Goal: Use online tool/utility: Utilize a website feature to perform a specific function

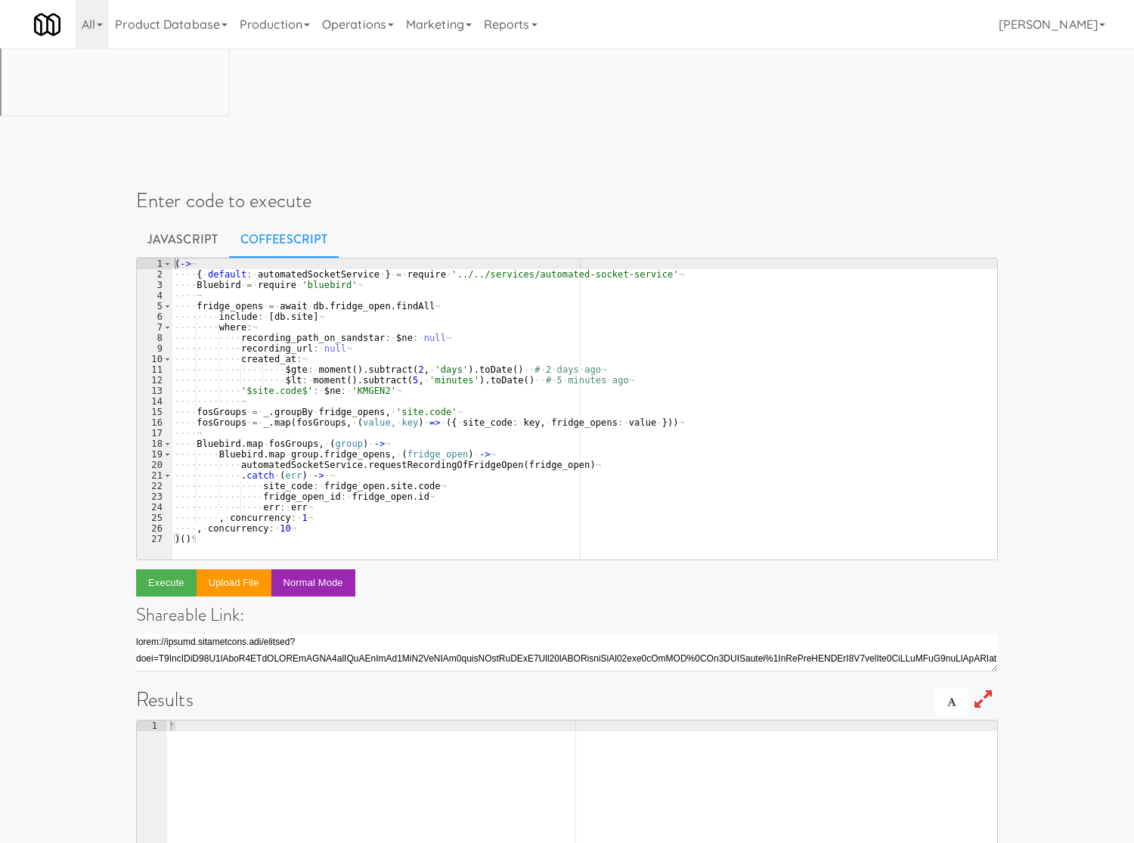
click at [302, 323] on div "( -> ¬ ···· { · default : · automatedSocketService · } · = · require · '../../s…" at bounding box center [584, 419] width 825 height 322
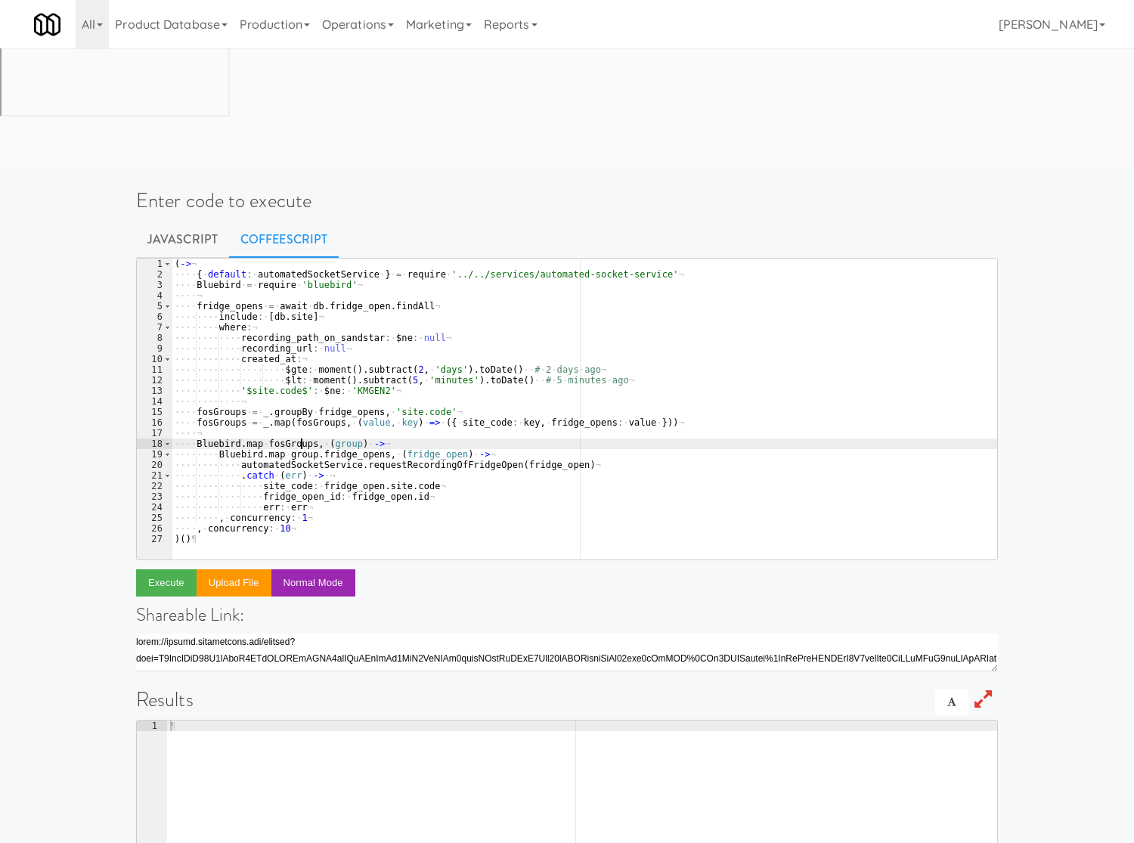
type textarea ", concurrency: 10 )()"
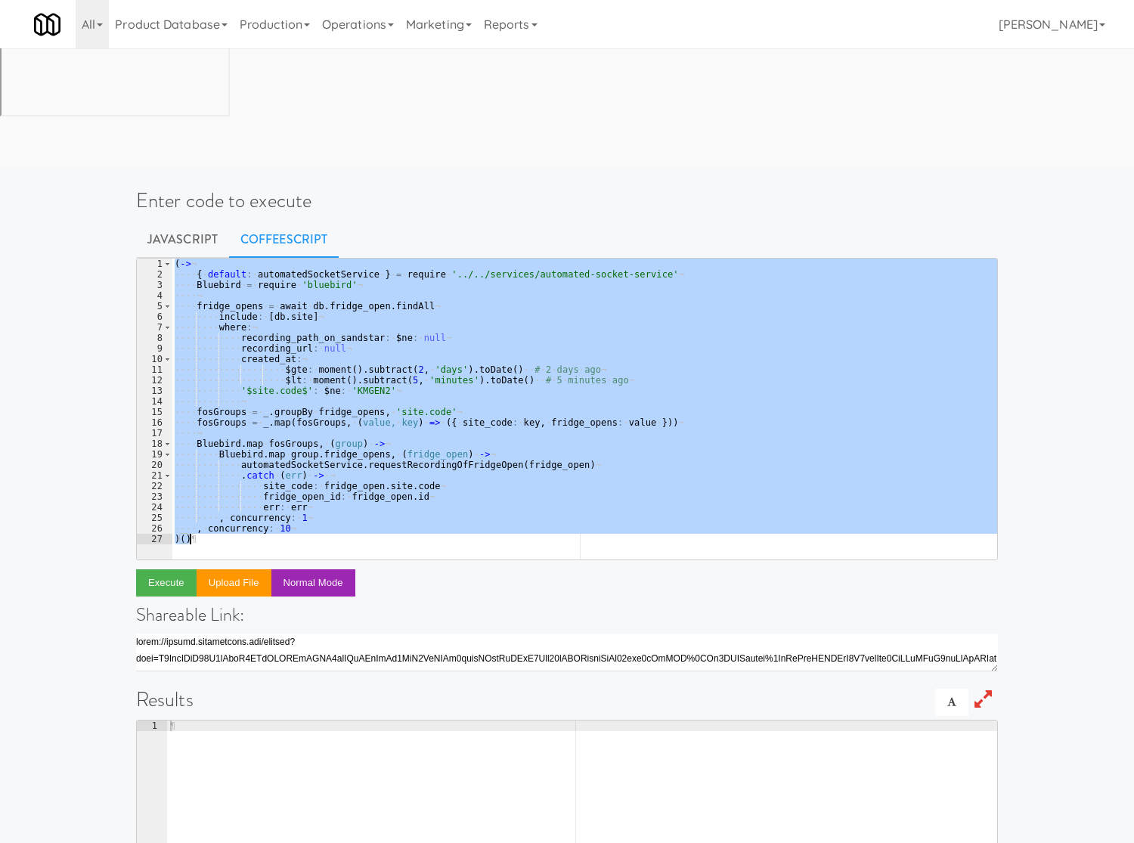
paste textarea
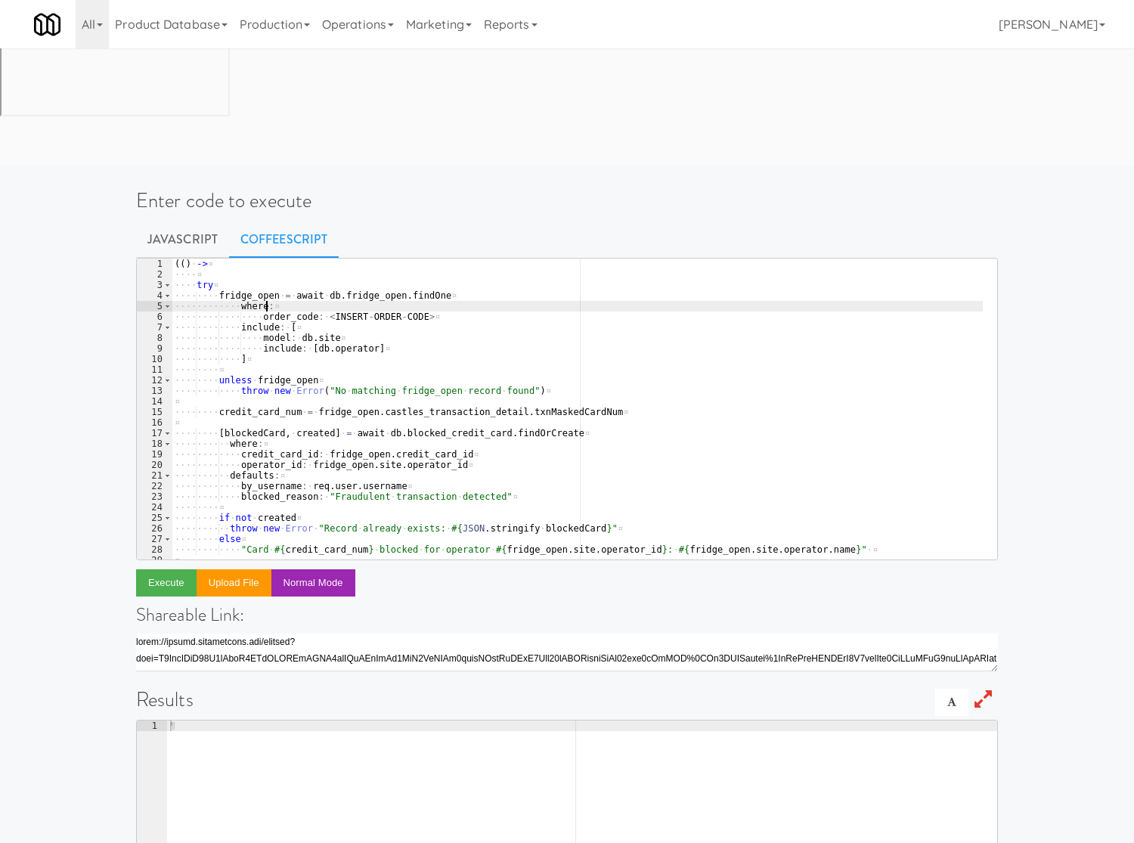
drag, startPoint x: 657, startPoint y: 191, endPoint x: 621, endPoint y: 182, distance: 37.4
click at [658, 258] on div "( ( ) · -> ¤ ···· ¤ ···· try ¤ ···· ···· fridge_open · = · await · db . fridge_…" at bounding box center [577, 419] width 811 height 322
type textarea "where:"
click at [300, 258] on div "( ( ) · -> ¤ ···· ¤ ···· try ¤ ···· ···· fridge_open · = · await · db . fridge_…" at bounding box center [577, 419] width 811 height 322
drag, startPoint x: 316, startPoint y: 199, endPoint x: 412, endPoint y: 195, distance: 96.1
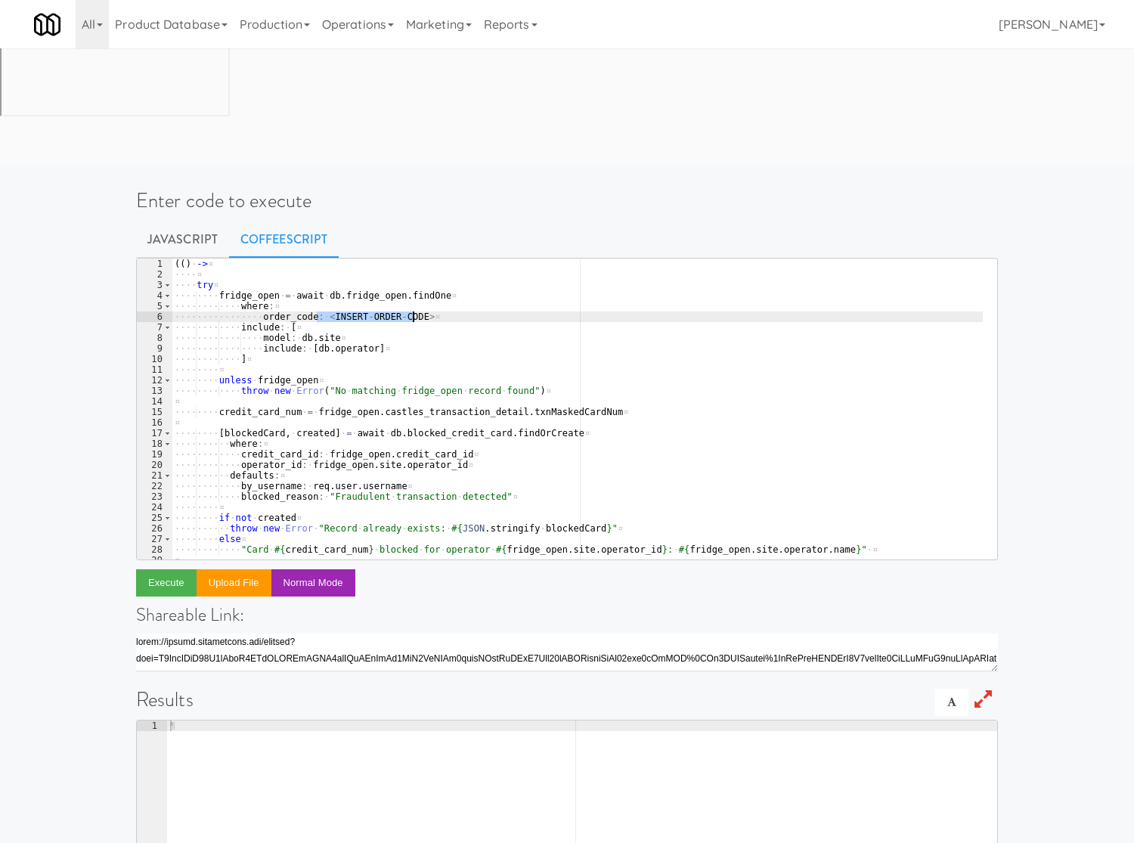
click at [412, 258] on div "( ( ) · -> ¤ ···· ¤ ···· try ¤ ···· ···· fridge_open · = · await · db . fridge_…" at bounding box center [577, 419] width 811 height 322
paste textarea "2300767"
click at [166, 569] on button "Execute" at bounding box center [166, 582] width 60 height 27
click at [335, 258] on div "( ( ) · -> ¤ ···· ¤ ···· try ¤ ···· ···· fridge_open · = · await · db . fridge_…" at bounding box center [577, 419] width 811 height 322
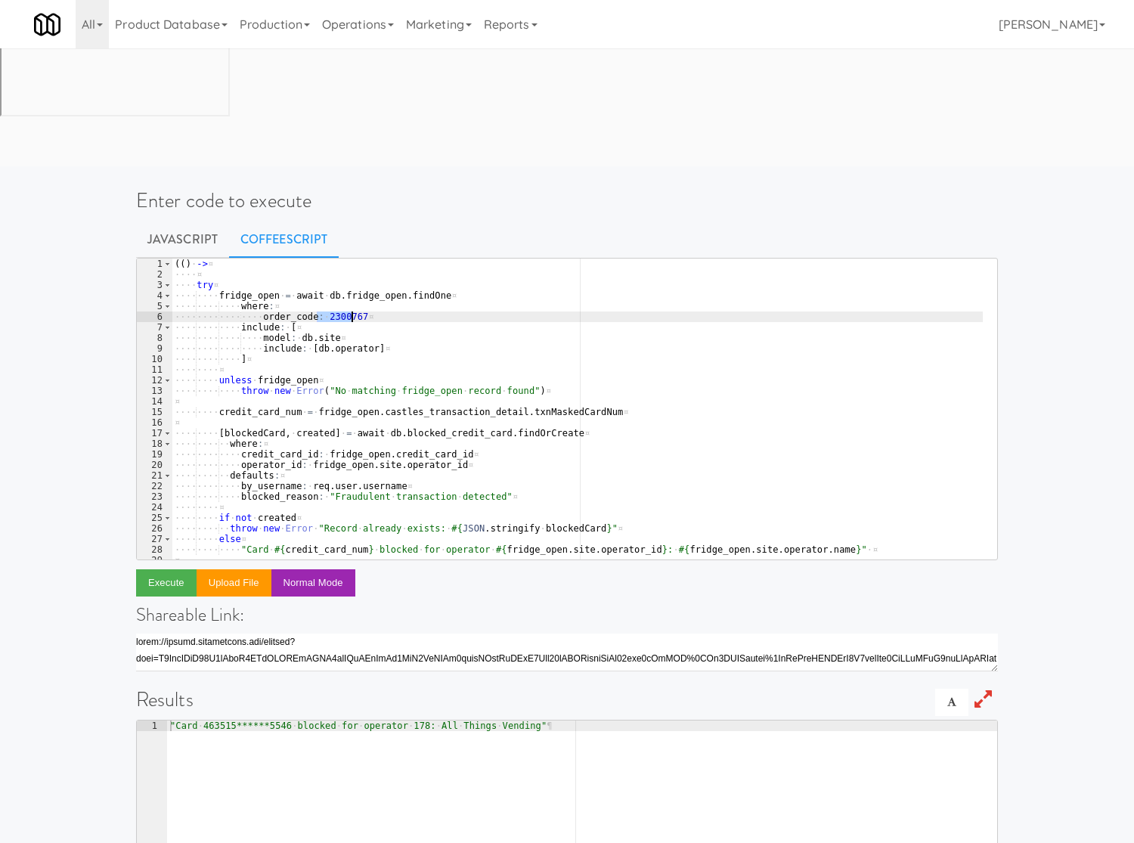
paste textarea "4603361"
click at [146, 569] on button "Execute" at bounding box center [166, 582] width 60 height 27
drag, startPoint x: 947, startPoint y: 96, endPoint x: 810, endPoint y: 72, distance: 138.9
click at [947, 172] on div "Enter code to execute Javascript CoffeeScript order_code: 4603361 1 2 3 4 5 6 7…" at bounding box center [567, 608] width 884 height 872
click at [943, 172] on div "Enter code to execute Javascript CoffeeScript order_code: 4603361 1 2 3 4 5 6 7…" at bounding box center [567, 608] width 884 height 872
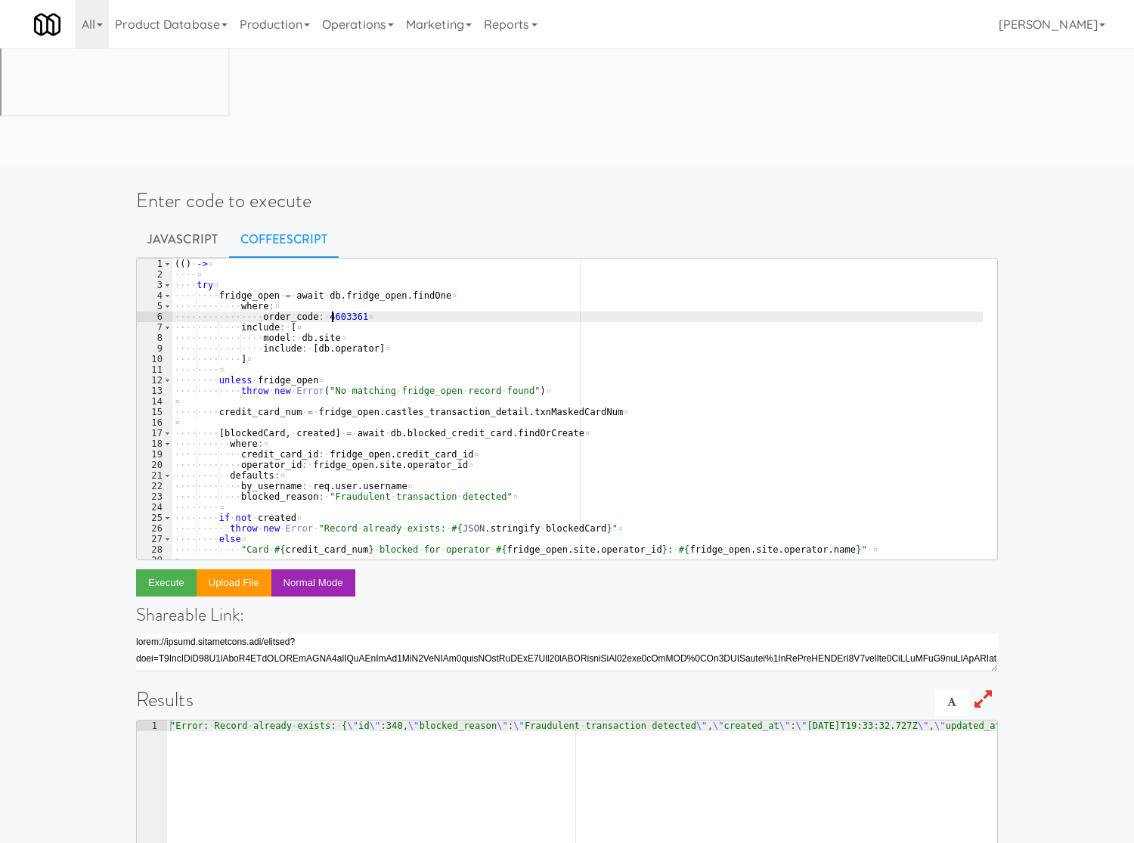
click at [334, 258] on div "( ( ) · -> ¤ ···· ¤ ···· try ¤ ···· ···· fridge_open · = · await · db . fridge_…" at bounding box center [577, 419] width 811 height 322
paste textarea "2209918"
click at [174, 569] on button "Execute" at bounding box center [166, 582] width 60 height 27
click at [331, 258] on div "( ( ) · -> ¤ ···· ¤ ···· try ¤ ···· ···· fridge_open · = · await · db . fridge_…" at bounding box center [577, 419] width 811 height 322
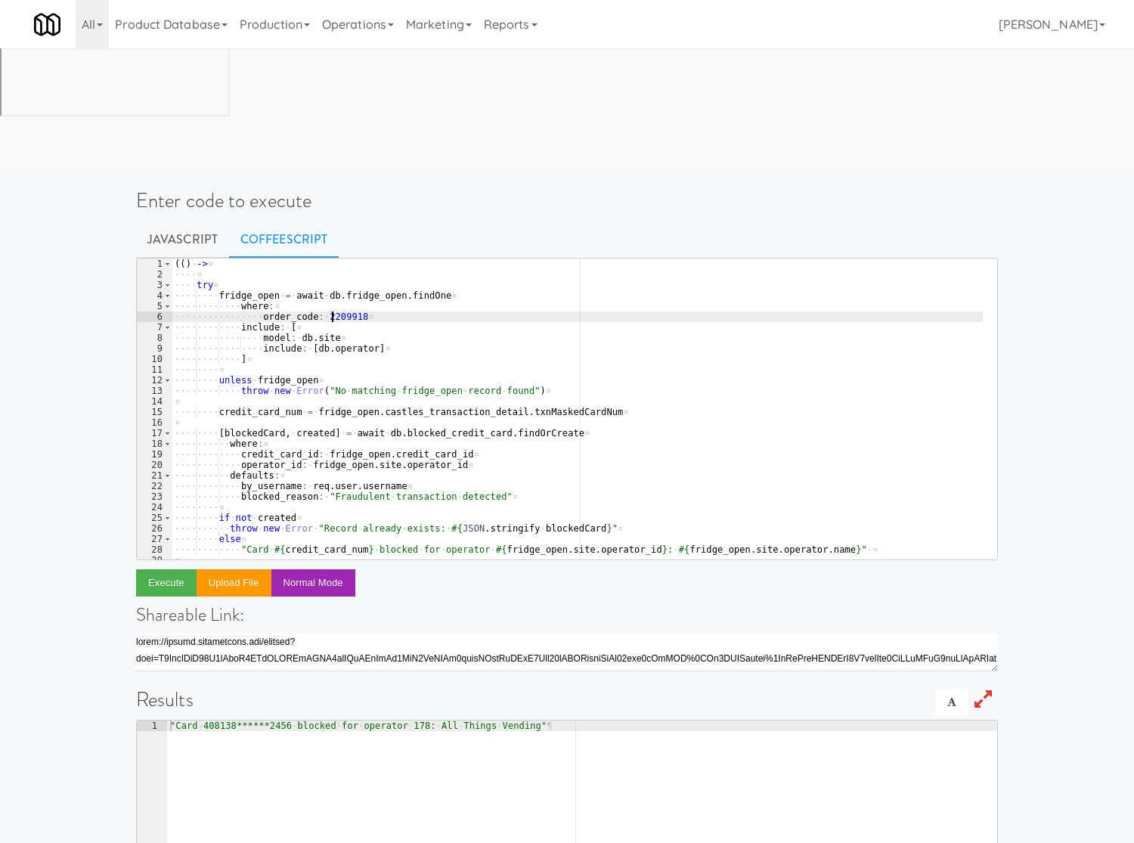
click at [331, 258] on div "( ( ) · -> ¤ ···· ¤ ···· try ¤ ···· ···· fridge_open · = · await · db . fridge_…" at bounding box center [577, 419] width 811 height 322
paste textarea "6504639"
click at [183, 569] on button "Execute" at bounding box center [166, 582] width 60 height 27
drag, startPoint x: 1004, startPoint y: 289, endPoint x: 1016, endPoint y: 270, distance: 23.5
click at [1004, 289] on div "Enter code to execute Javascript CoffeeScript order_code: 6504639 1 2 3 4 5 6 7…" at bounding box center [567, 608] width 884 height 872
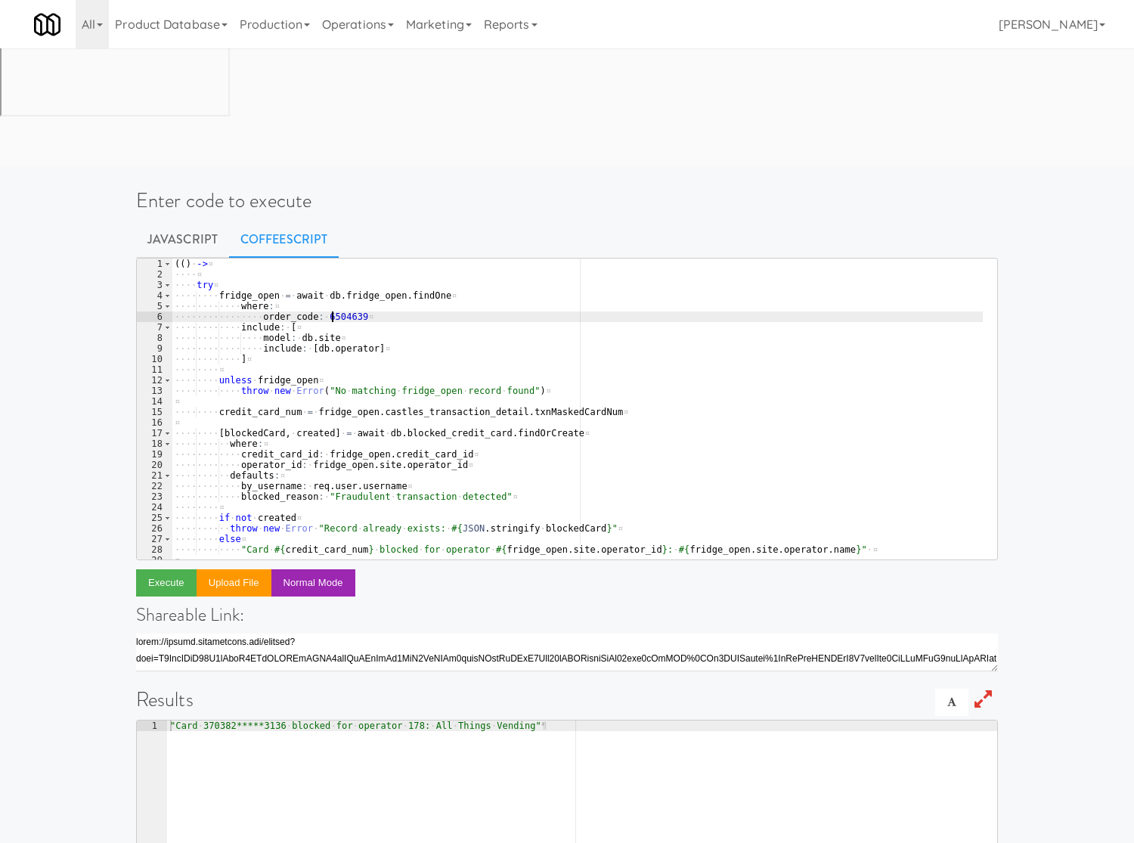
click at [333, 258] on div "( ( ) · -> ¤ ···· ¤ ···· try ¤ ···· ···· fridge_open · = · await · db . fridge_…" at bounding box center [577, 419] width 811 height 322
paste textarea "1117875"
click at [174, 569] on button "Execute" at bounding box center [166, 582] width 60 height 27
drag, startPoint x: 888, startPoint y: 95, endPoint x: 843, endPoint y: 110, distance: 46.8
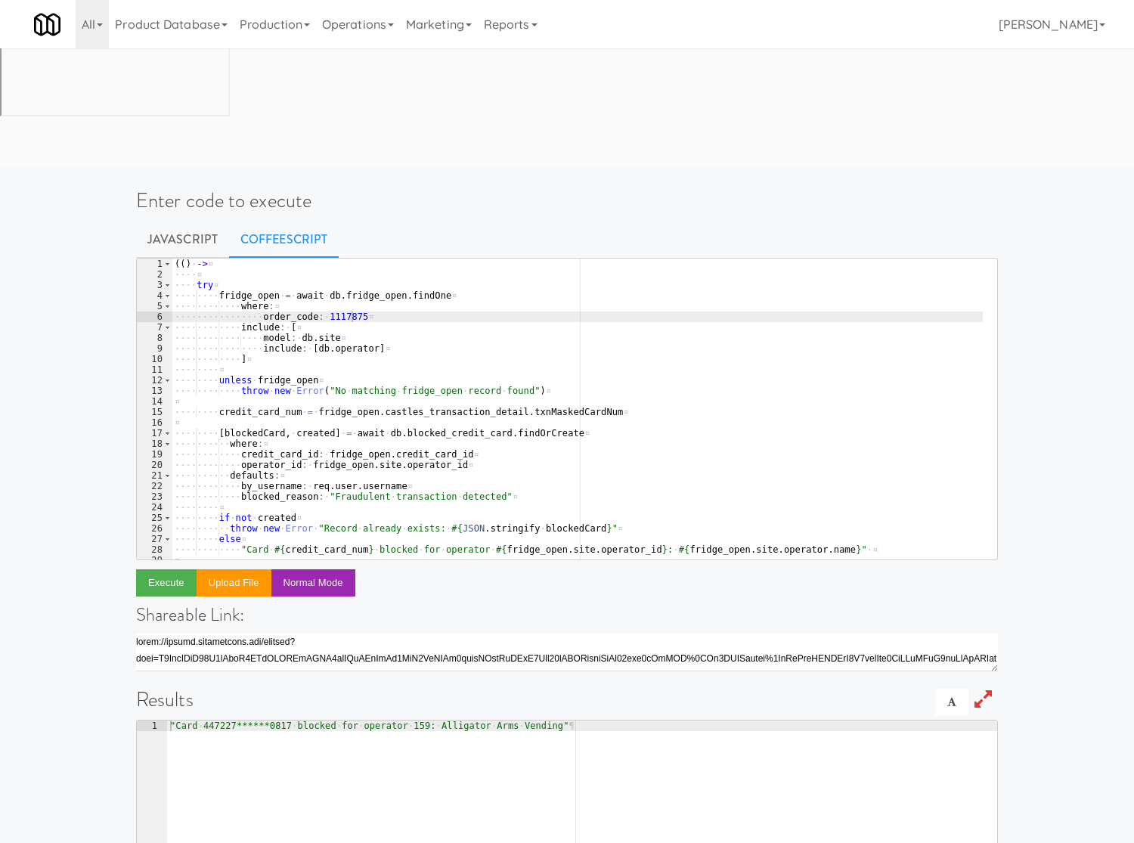
click at [888, 172] on div "Enter code to execute Javascript CoffeeScript order_code: 1117875 1 2 3 4 5 6 7…" at bounding box center [567, 608] width 884 height 872
click at [333, 258] on div "( ( ) · -> ¤ ···· ¤ ···· try ¤ ···· ···· fridge_open · = · await · db . fridge_…" at bounding box center [577, 419] width 811 height 322
paste textarea "5248980"
click at [172, 569] on button "Execute" at bounding box center [166, 582] width 60 height 27
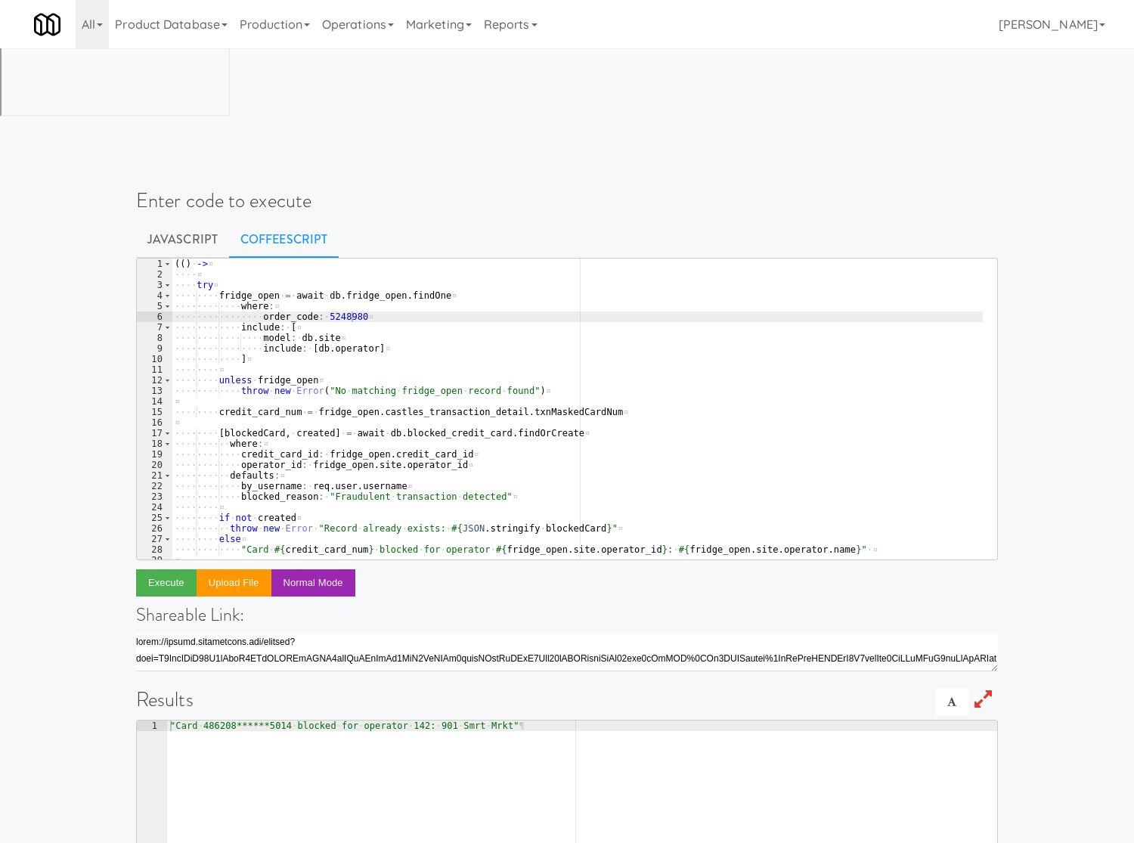
drag, startPoint x: 852, startPoint y: 111, endPoint x: 673, endPoint y: 126, distance: 179.0
click at [852, 221] on ul "Javascript CoffeeScript" at bounding box center [567, 240] width 862 height 38
click at [333, 258] on div "( ( ) · -> ¤ ···· ¤ ···· try ¤ ···· ···· fridge_open · = · await · db . fridge_…" at bounding box center [577, 419] width 811 height 322
paste textarea "4910884"
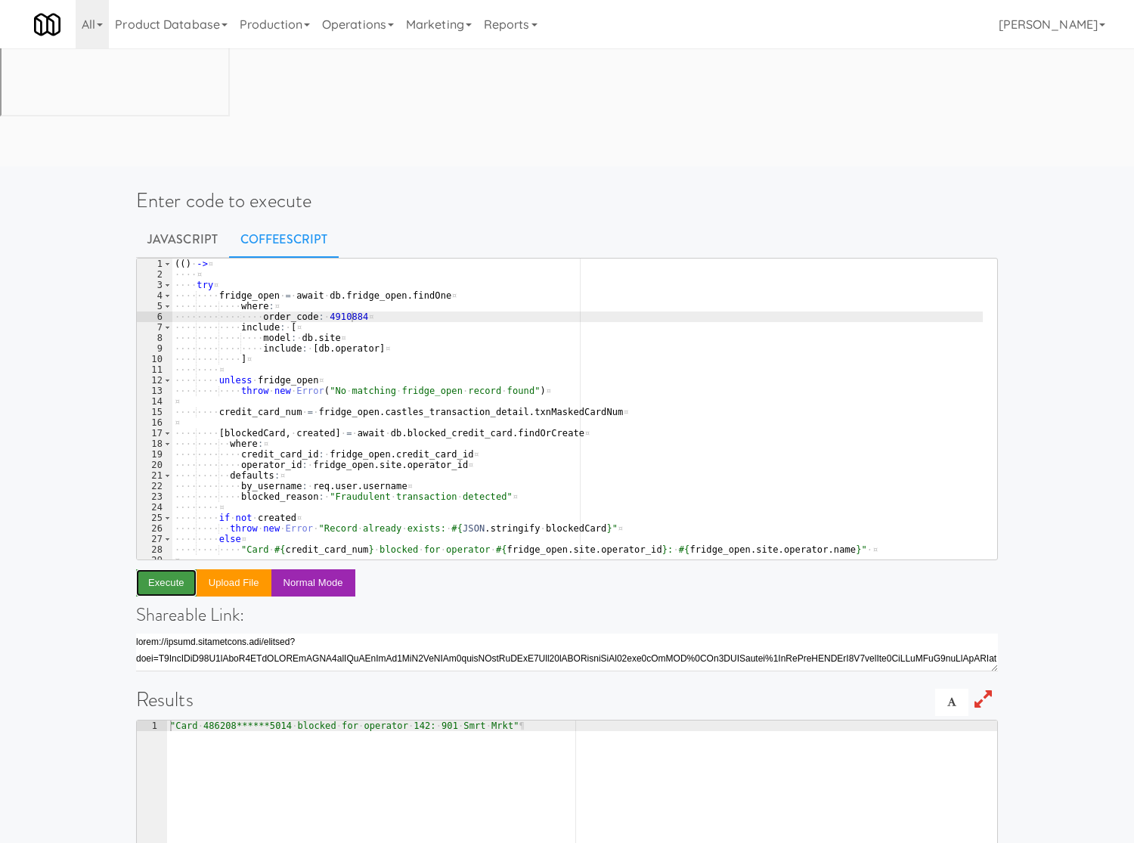
click at [166, 569] on button "Execute" at bounding box center [166, 582] width 60 height 27
click at [832, 42] on div "All 325 Vending [URL][DOMAIN_NAME] 901 Smrt Mrkt [URL][DOMAIN_NAME] 9518002 [GE…" at bounding box center [567, 24] width 1066 height 48
click at [340, 258] on div "( ( ) · -> ¤ ···· ¤ ···· try ¤ ···· ···· fridge_open · = · await · db . fridge_…" at bounding box center [577, 419] width 811 height 322
click at [335, 258] on div "( ( ) · -> ¤ ···· ¤ ···· try ¤ ···· ···· fridge_open · = · await · db . fridge_…" at bounding box center [577, 419] width 811 height 322
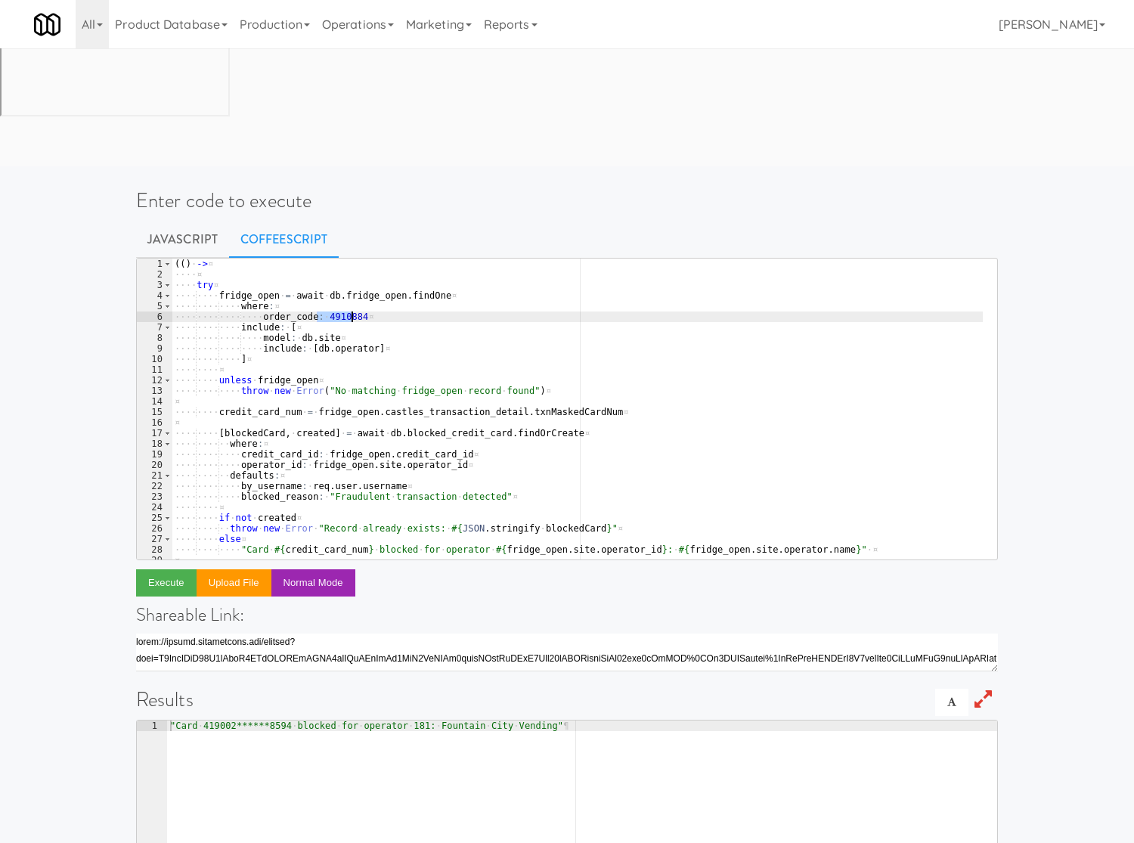
click at [335, 258] on div "( ( ) · -> ¤ ···· ¤ ···· try ¤ ···· ···· fridge_open · = · await · db . fridge_…" at bounding box center [577, 419] width 811 height 322
paste textarea "7131643"
click at [156, 569] on button "Execute" at bounding box center [166, 582] width 60 height 27
click at [1060, 458] on div "Enter code to execute Javascript CoffeeScript order_code: 7131643 1 2 3 4 5 6 7…" at bounding box center [567, 608] width 1134 height 872
click at [333, 258] on div "( ( ) · -> ¤ ···· ¤ ···· try ¤ ···· ···· fridge_open · = · await · db . fridge_…" at bounding box center [577, 419] width 811 height 322
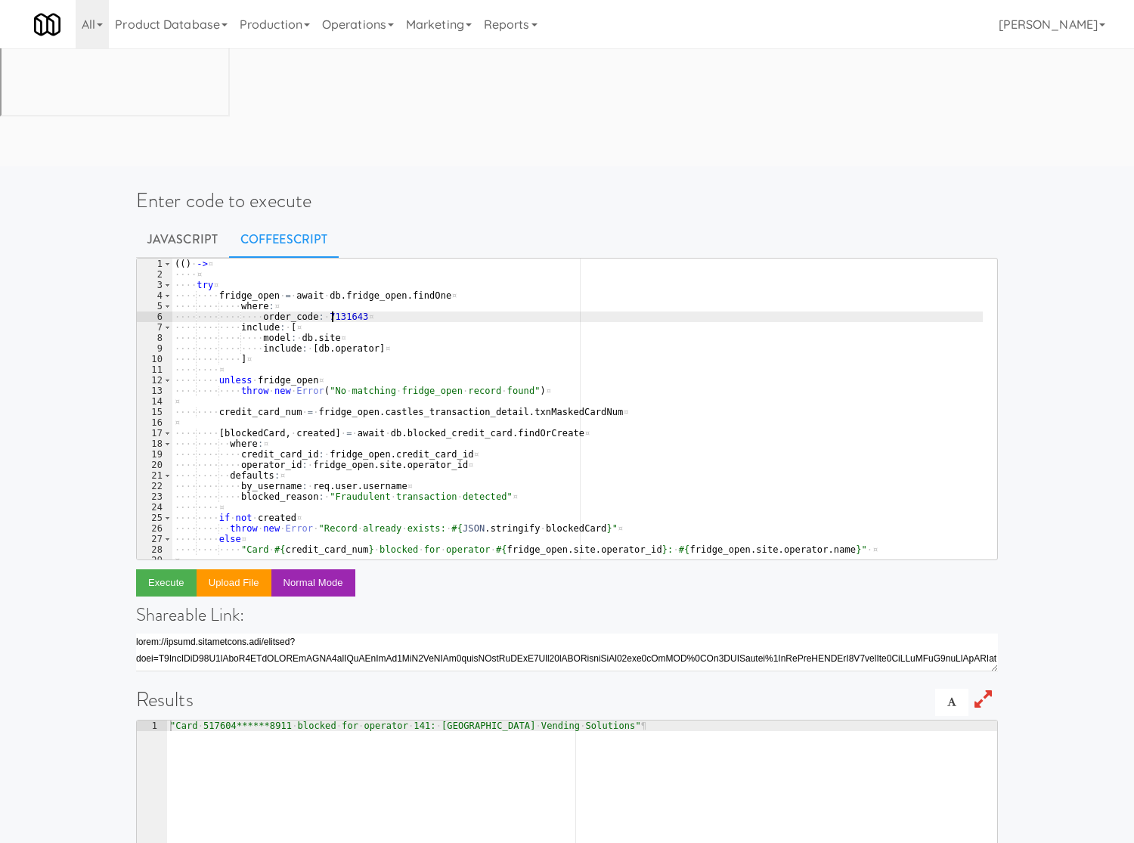
click at [333, 258] on div "( ( ) · -> ¤ ···· ¤ ···· try ¤ ···· ···· fridge_open · = · await · db . fridge_…" at bounding box center [577, 419] width 811 height 322
paste textarea "6031995"
click at [171, 569] on button "Execute" at bounding box center [166, 582] width 60 height 27
click at [1026, 276] on div "Enter code to execute Javascript CoffeeScript order_code: 6031995 1 2 3 4 5 6 7…" at bounding box center [567, 608] width 1134 height 872
drag, startPoint x: 773, startPoint y: 108, endPoint x: 756, endPoint y: 116, distance: 18.3
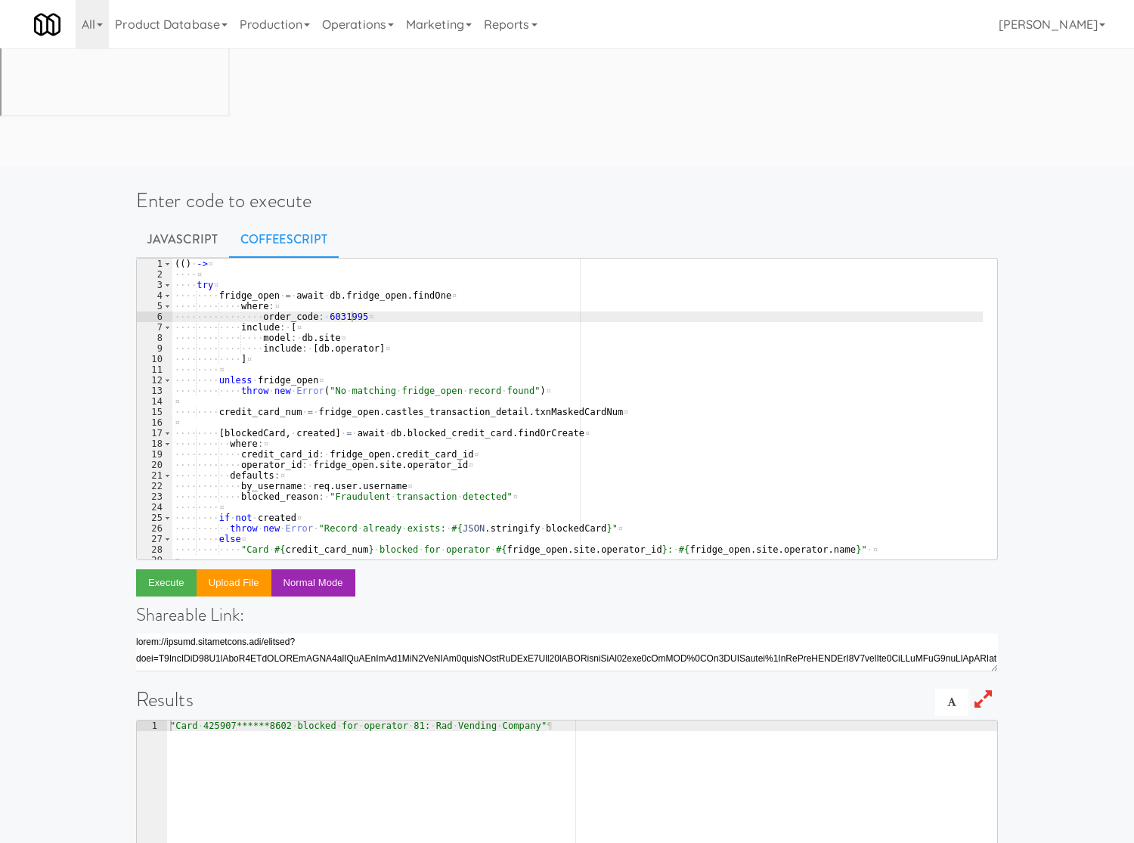
click at [773, 221] on ul "Javascript CoffeeScript" at bounding box center [567, 240] width 862 height 38
click at [336, 258] on div "( ( ) · -> ¤ ···· ¤ ···· try ¤ ···· ···· fridge_open · = · await · db . fridge_…" at bounding box center [577, 419] width 811 height 322
click at [1036, 289] on div "Enter code to execute Javascript CoffeeScript order_code: 6031995 1 2 3 4 5 6 7…" at bounding box center [567, 608] width 1134 height 872
click at [331, 258] on div "( ( ) · -> ¤ ···· ¤ ···· try ¤ ···· ···· fridge_open · = · await · db . fridge_…" at bounding box center [577, 419] width 811 height 322
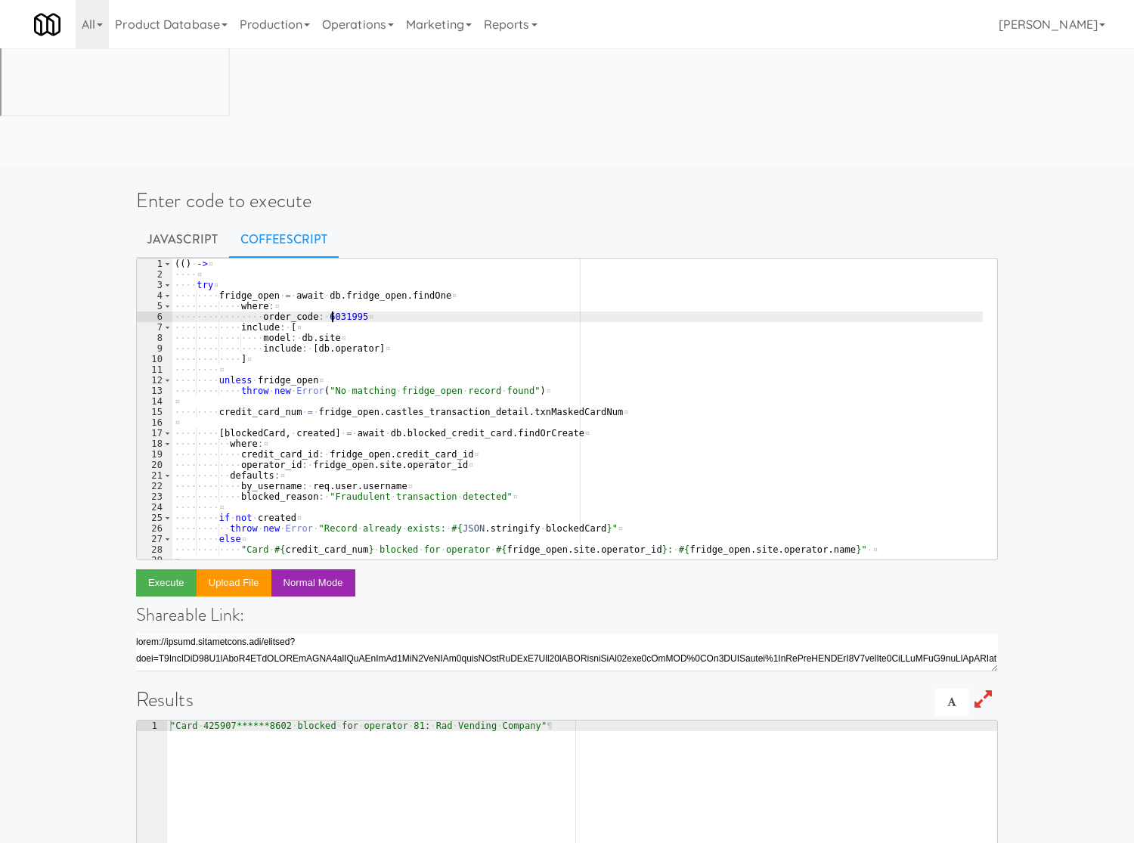
click at [331, 258] on div "( ( ) · -> ¤ ···· ¤ ···· try ¤ ···· ···· fridge_open · = · await · db . fridge_…" at bounding box center [577, 419] width 811 height 322
paste textarea "587587"
click at [175, 569] on button "Execute" at bounding box center [166, 582] width 60 height 27
drag, startPoint x: 1018, startPoint y: 312, endPoint x: 913, endPoint y: 293, distance: 106.7
click at [1018, 312] on div "Enter code to execute Javascript CoffeeScript order_code: 6587587 1 2 3 4 5 6 7…" at bounding box center [567, 608] width 1134 height 872
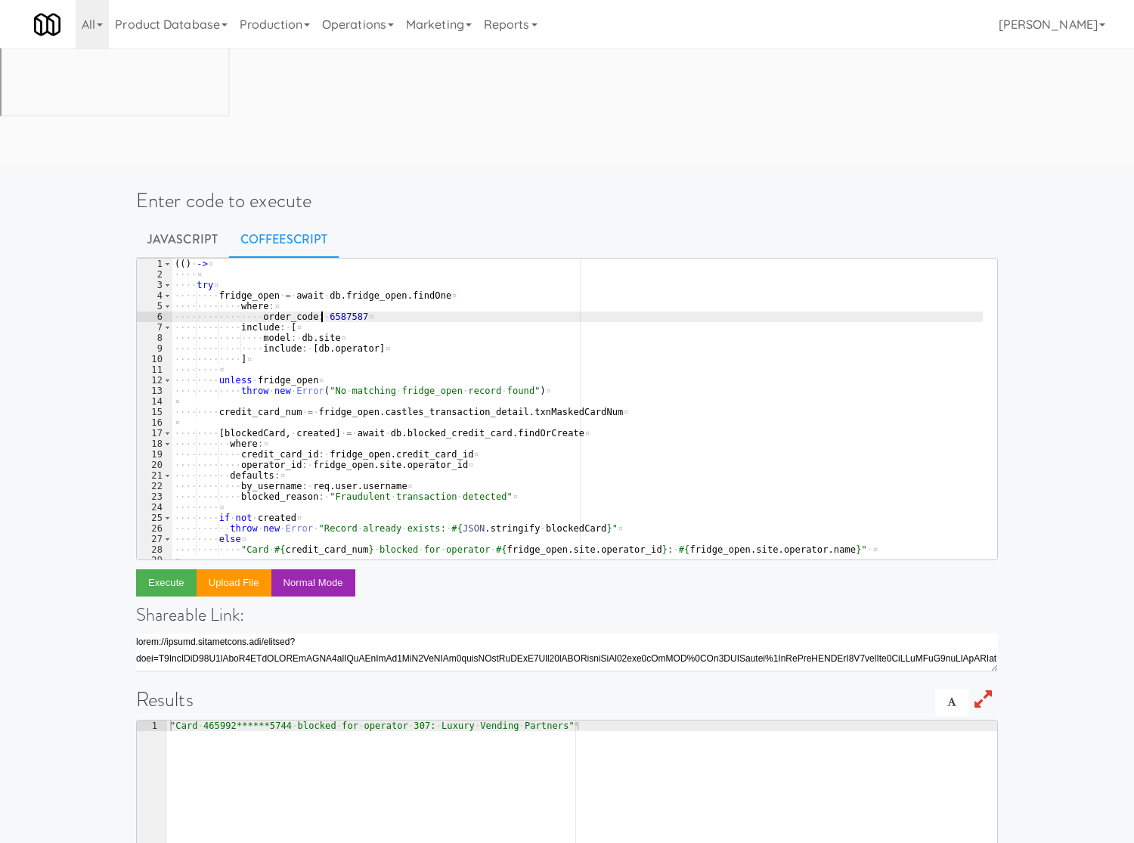
click at [323, 258] on div "( ( ) · -> ¤ ···· ¤ ···· try ¤ ···· ···· fridge_open · = · await · db . fridge_…" at bounding box center [577, 419] width 811 height 322
paste textarea "5497651"
click at [171, 569] on button "Execute" at bounding box center [166, 582] width 60 height 27
click at [1077, 359] on div "Enter code to execute Javascript CoffeeScript order_code: 5497651 1 2 3 4 5 6 7…" at bounding box center [567, 608] width 1134 height 872
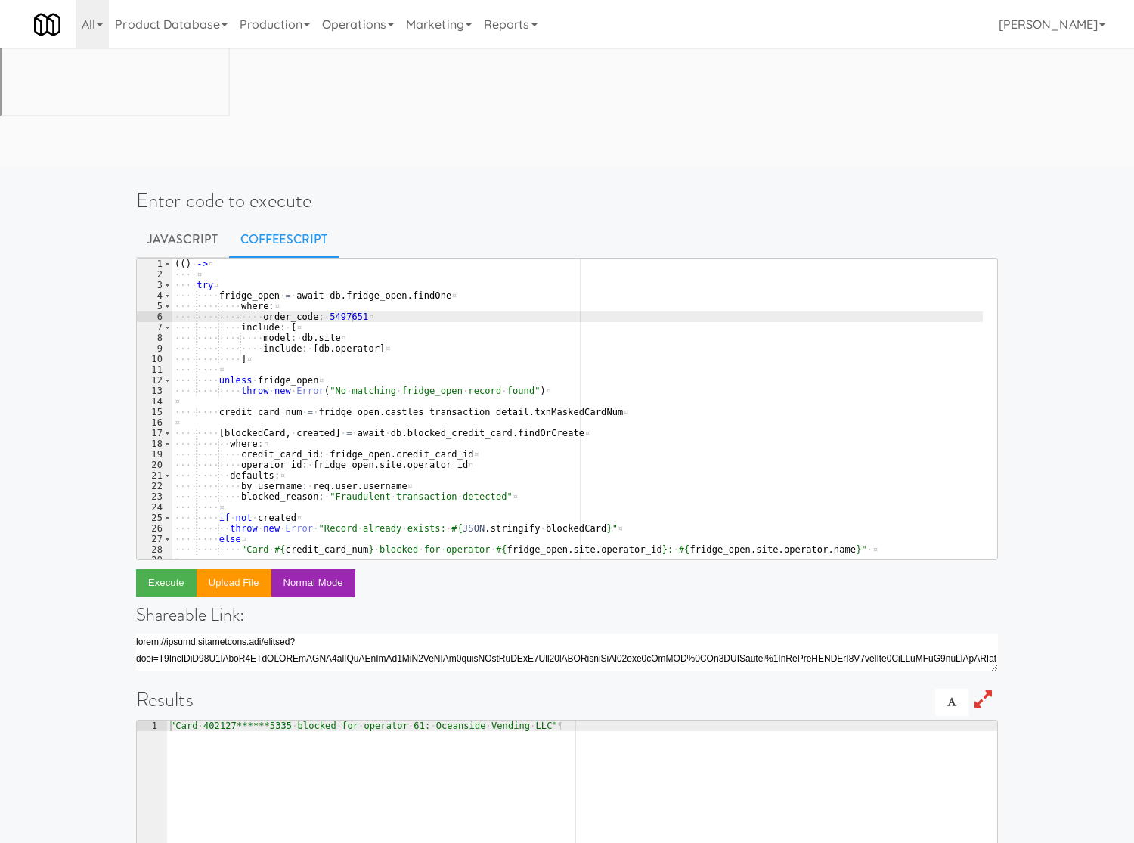
click at [325, 258] on div "( ( ) · -> ¤ ···· ¤ ···· try ¤ ···· ···· fridge_open · = · await · db . fridge_…" at bounding box center [577, 419] width 811 height 322
paste textarea "8942004"
type textarea "order_code: 8942004"
click at [176, 569] on button "Execute" at bounding box center [166, 582] width 60 height 27
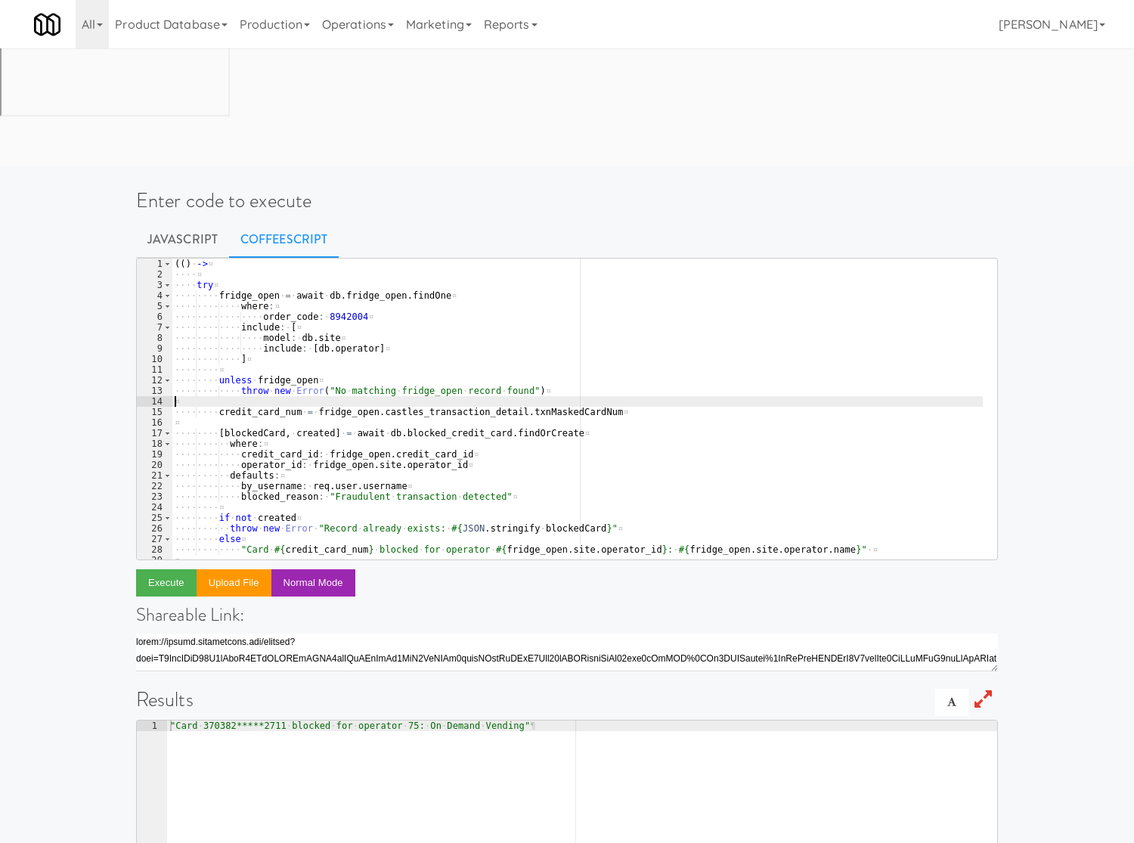
click at [851, 280] on div "( ( ) · -> ¤ ···· ¤ ···· try ¤ ···· ···· fridge_open · = · await · db . fridge_…" at bounding box center [577, 419] width 811 height 322
click at [330, 258] on div "( ( ) · -> ¤ ···· ¤ ···· try ¤ ···· ···· fridge_open · = · await · db . fridge_…" at bounding box center [577, 419] width 811 height 322
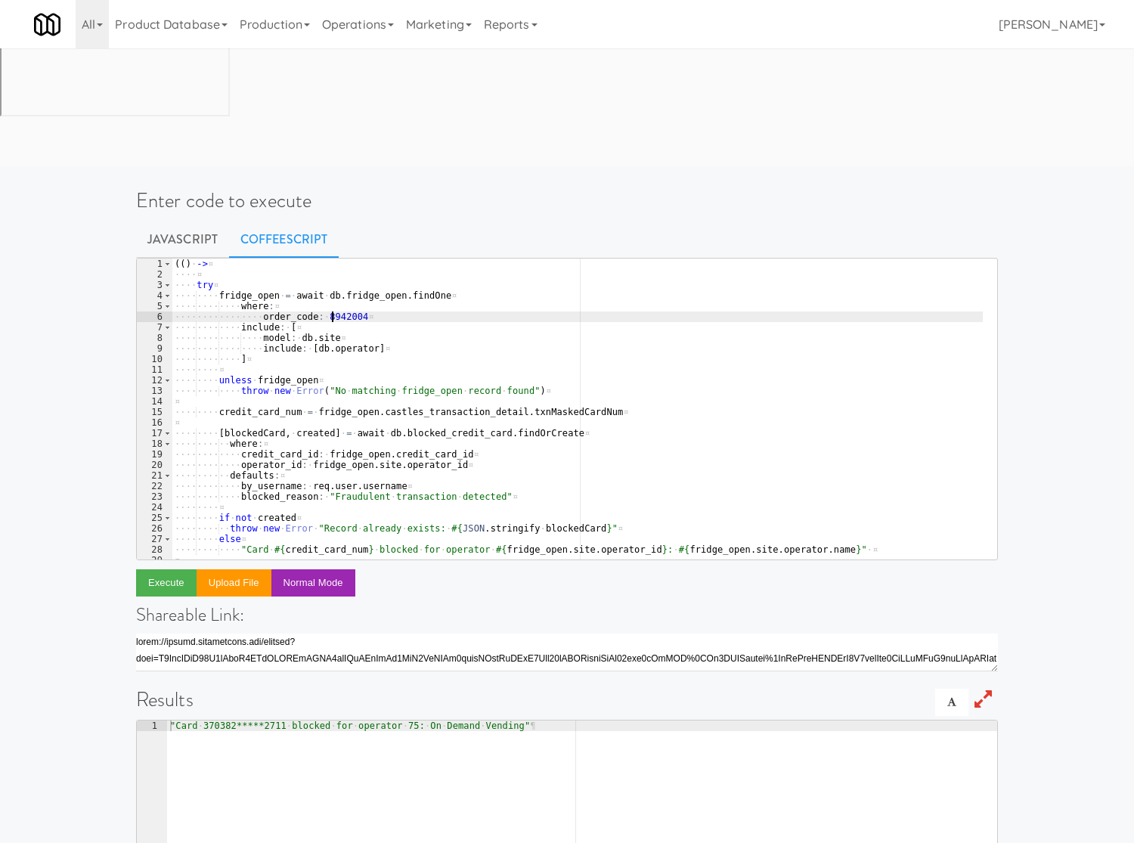
click at [330, 258] on div "( ( ) · -> ¤ ···· ¤ ···· try ¤ ···· ···· fridge_open · = · await · db . fridge_…" at bounding box center [577, 419] width 811 height 322
paste textarea "1907947"
type textarea "order_code: 1907947"
click at [172, 569] on button "Execute" at bounding box center [166, 582] width 60 height 27
